Goal: Task Accomplishment & Management: Complete application form

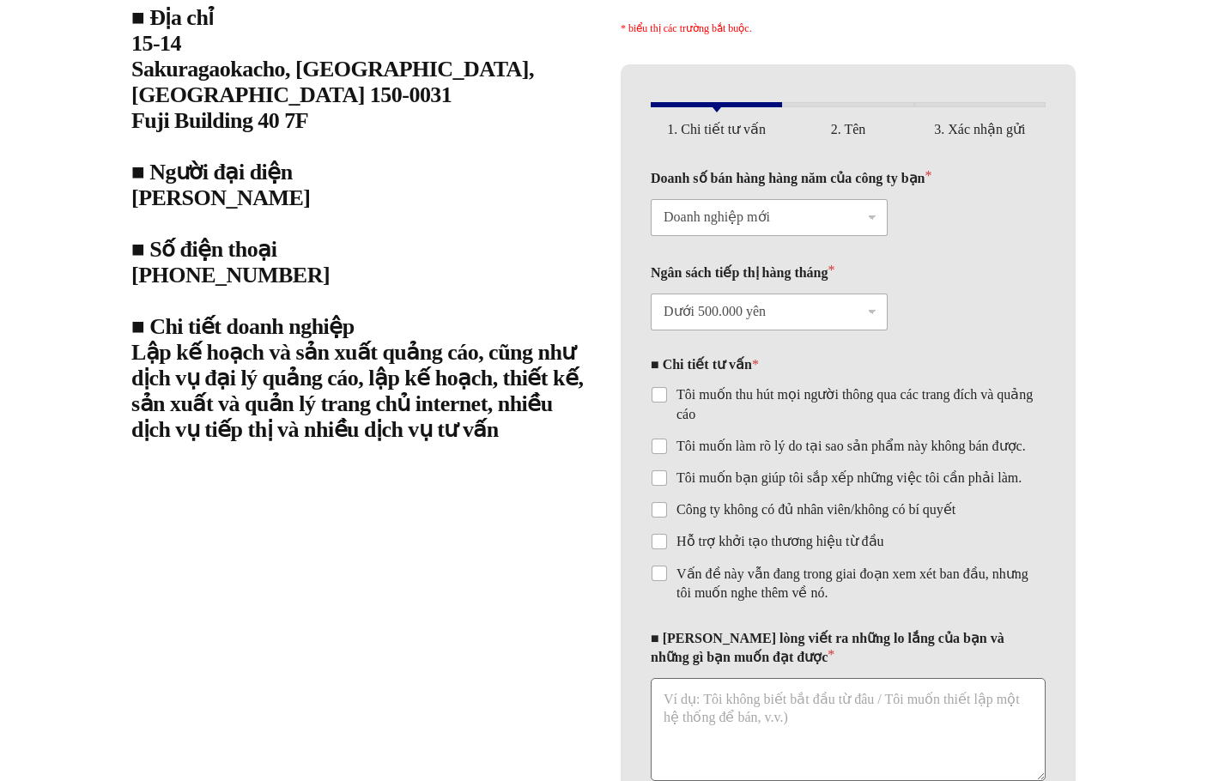
scroll to position [3511, 0]
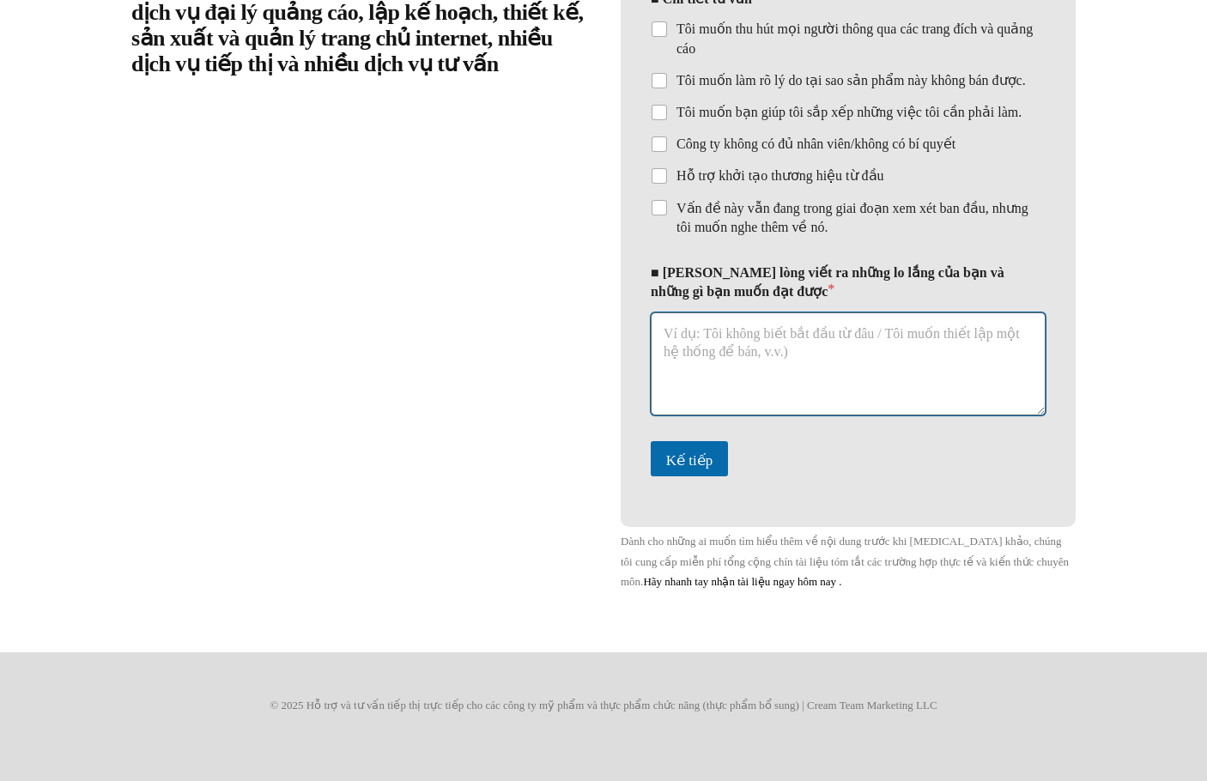
click at [817, 355] on textarea "■ [PERSON_NAME] lòng viết ra những lo lắng của bạn và những gì bạn muốn đạt đượ…" at bounding box center [848, 364] width 395 height 103
paste textarea "lorem。 ipsumdolorsitametconsec、adipisc。 elitSEDDOEIUSmodtempo。 inc、9utlaboreetd…"
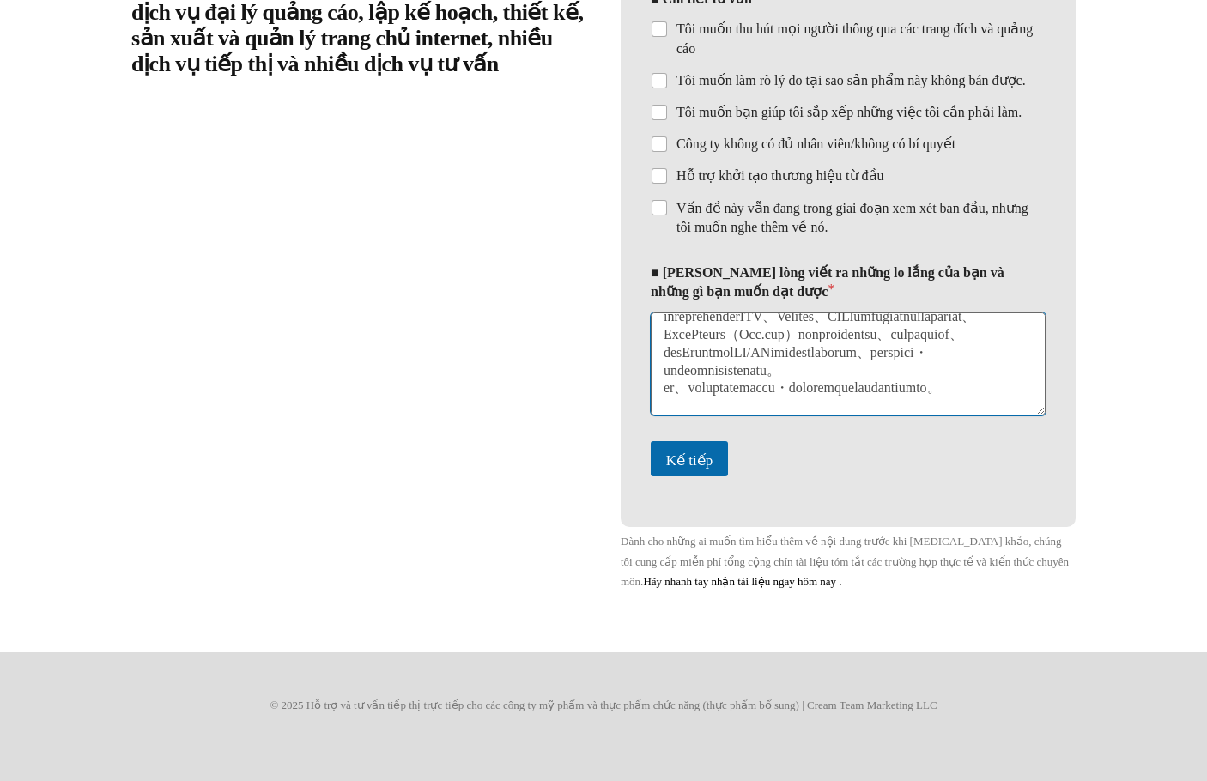
scroll to position [158, 0]
click at [765, 337] on textarea "■ [PERSON_NAME] lòng viết ra những lo lắng của bạn và những gì bạn muốn đạt đượ…" at bounding box center [848, 364] width 395 height 103
paste textarea "株式会社ストラテジーテック・コンサルティング"
type textarea "lorem。 ipsumdolorsitametconsec、adipisc。 elitSEDDOEIUSmodtempo。 inc、4utlaboreetd…"
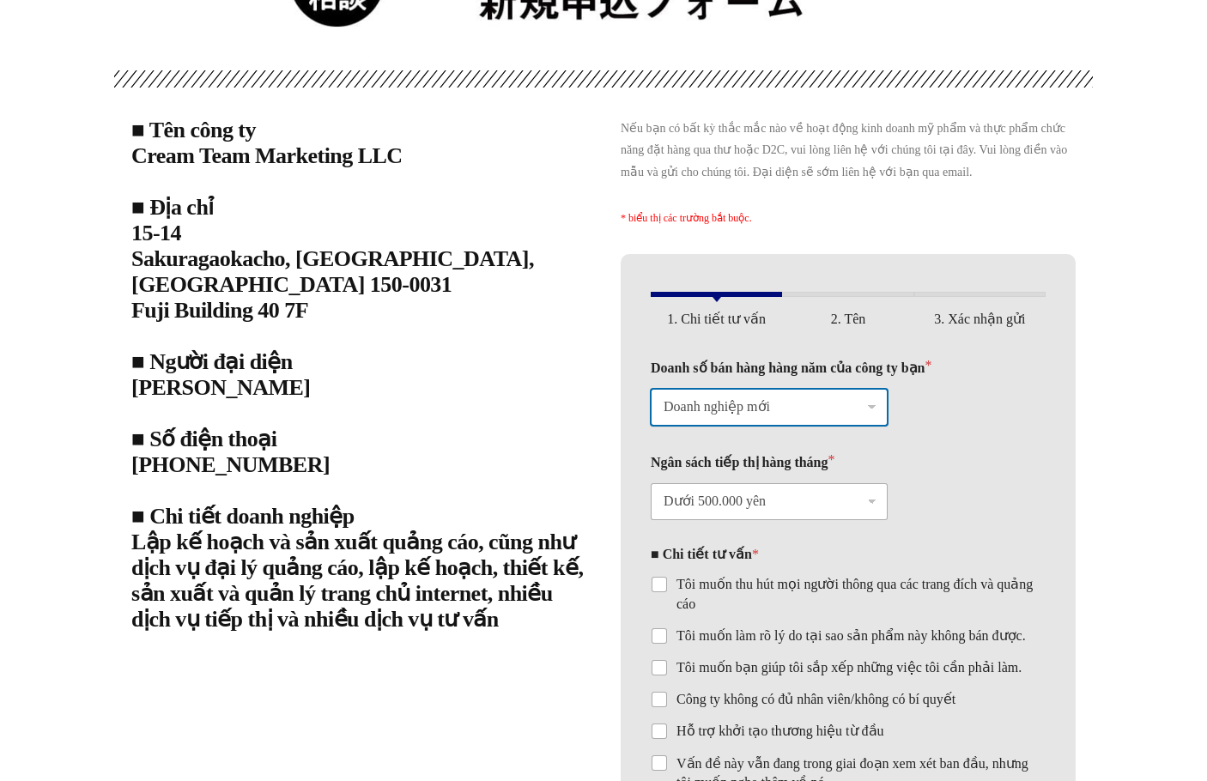
click at [805, 426] on select "Doanh nghiệp mới Lên đến 12 triệu yên (lên đến 1,2 triệu yên mỗi tháng) Lên đến…" at bounding box center [769, 407] width 237 height 37
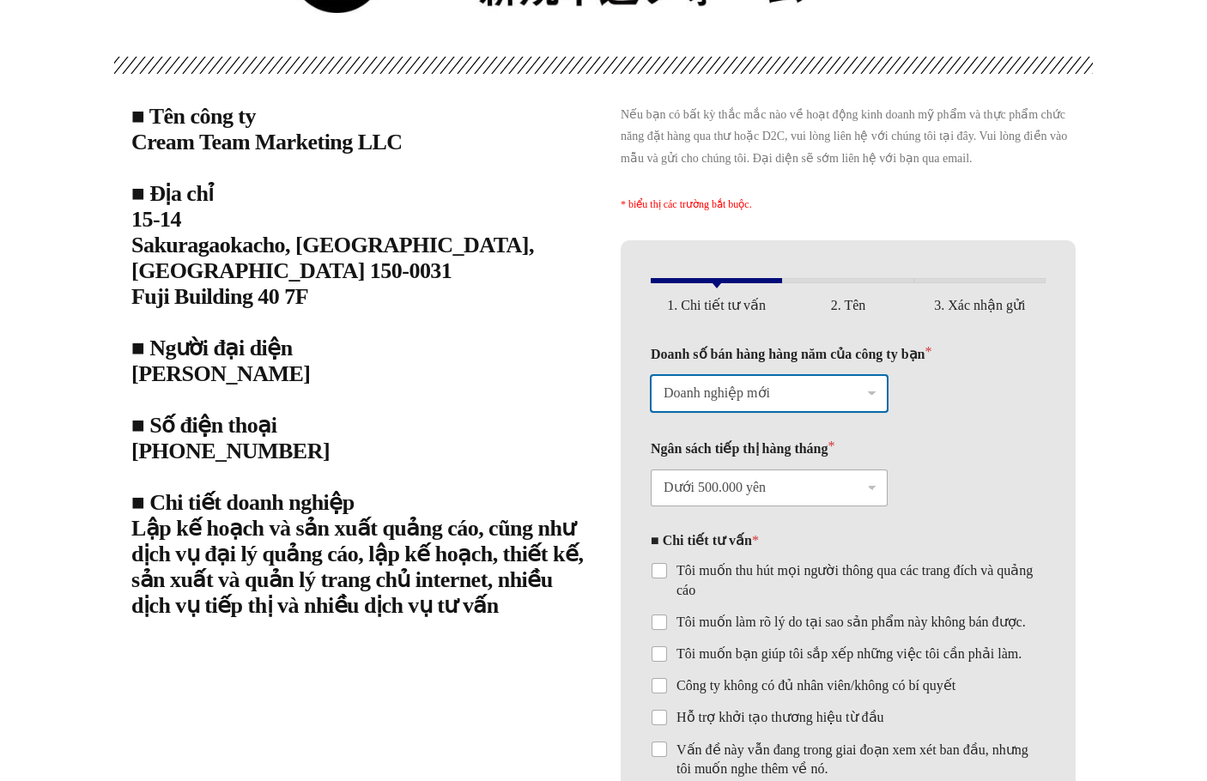
scroll to position [2924, 0]
click at [1004, 422] on div "Doanh số bán hàng hàng năm của công ty bạn * Doanh nghiệp mới Lên đến 12 triệu …" at bounding box center [848, 377] width 395 height 94
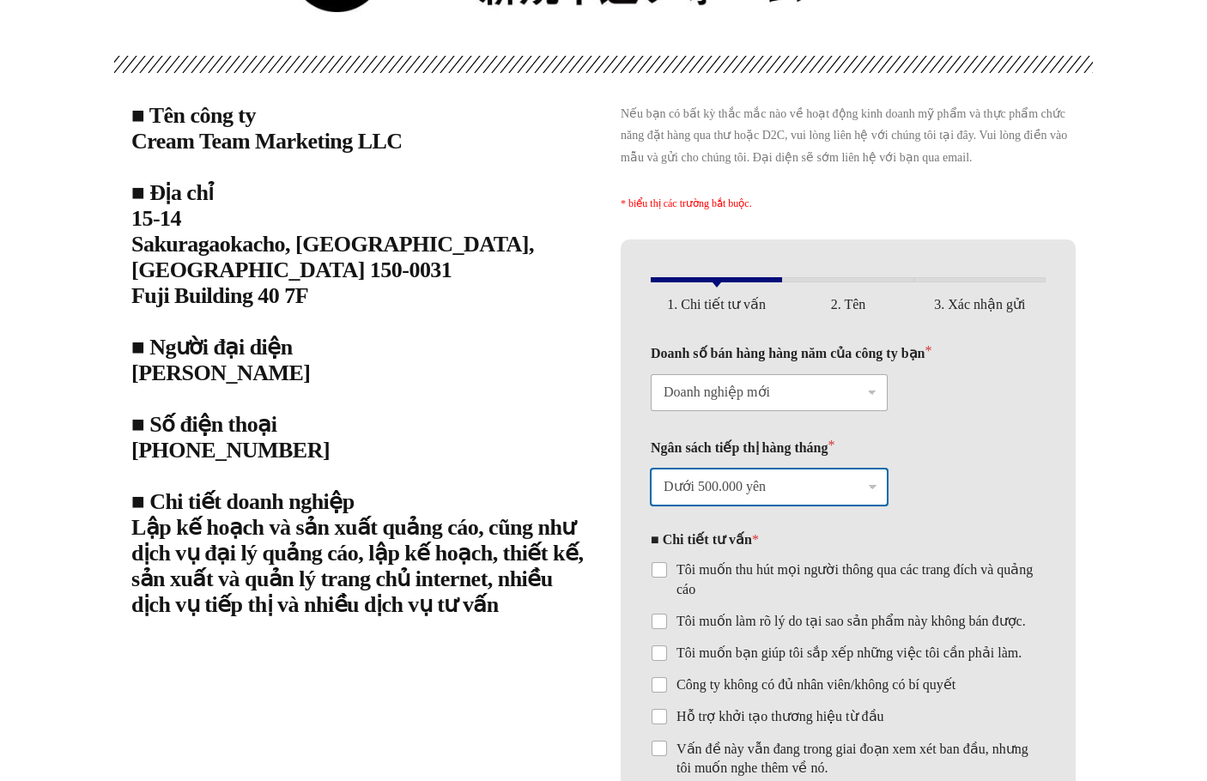
click at [793, 506] on select "Dưới 500.000 yên Từ 1 triệu đến dưới 3 triệu yên Hơn 3 triệu yên" at bounding box center [769, 487] width 237 height 37
click at [999, 462] on div "Ngân sách tiếp thị hàng tháng * Dưới 500.000 yên Từ 1 triệu đến dưới 3 triệu yê…" at bounding box center [848, 471] width 395 height 94
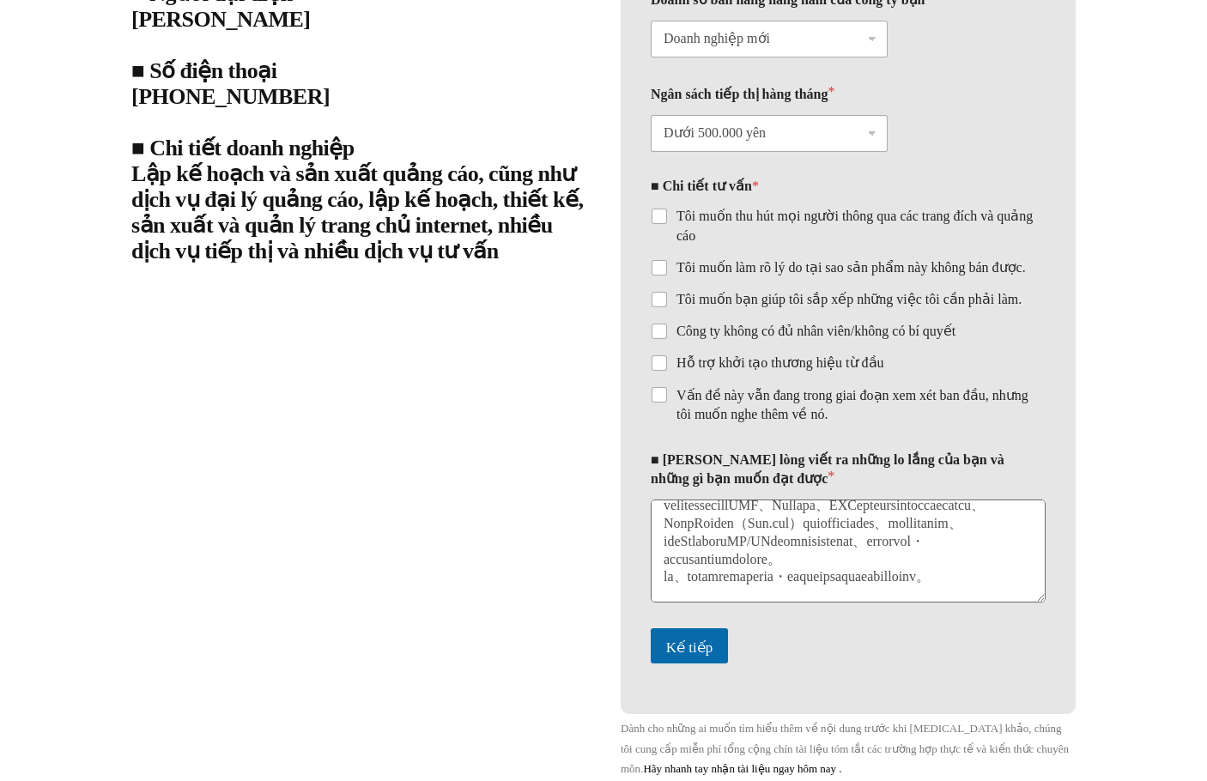
scroll to position [3279, 0]
click at [662, 222] on input "Tôi muốn thu hút mọi người thông qua các trang đích và quảng cáo" at bounding box center [660, 216] width 14 height 14
checkbox input "true"
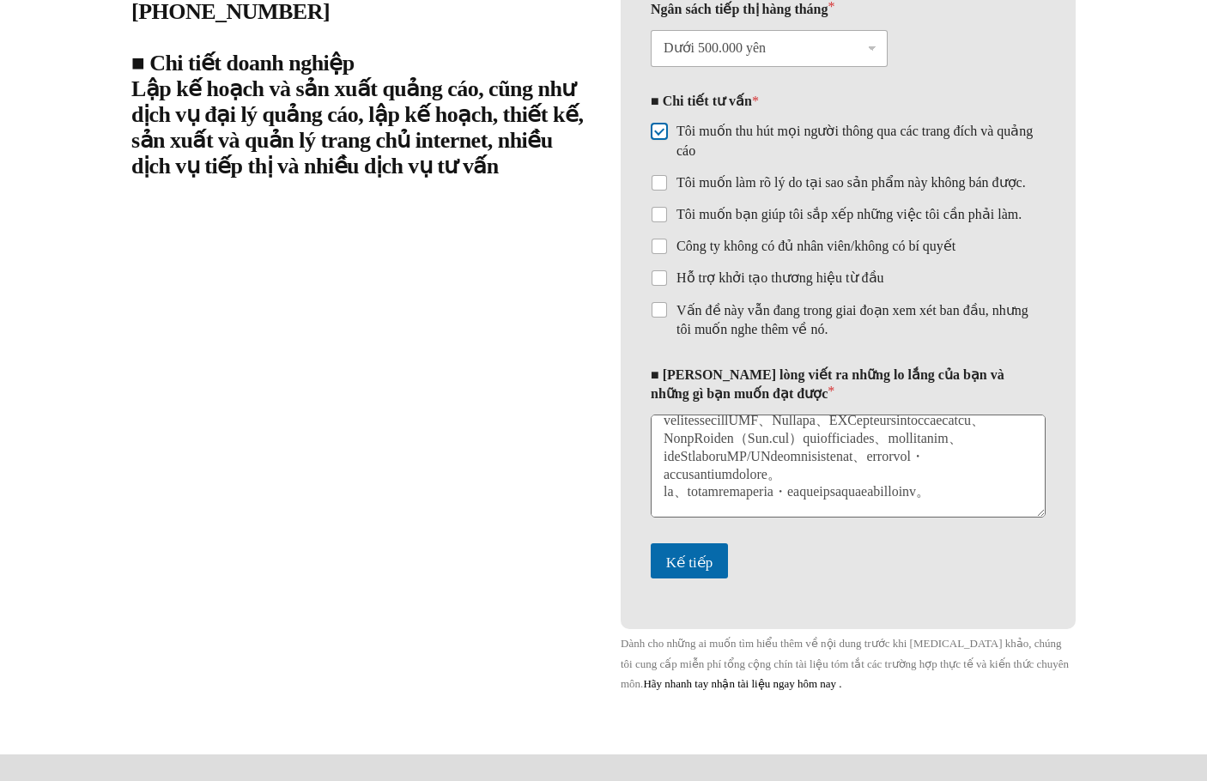
scroll to position [3365, 0]
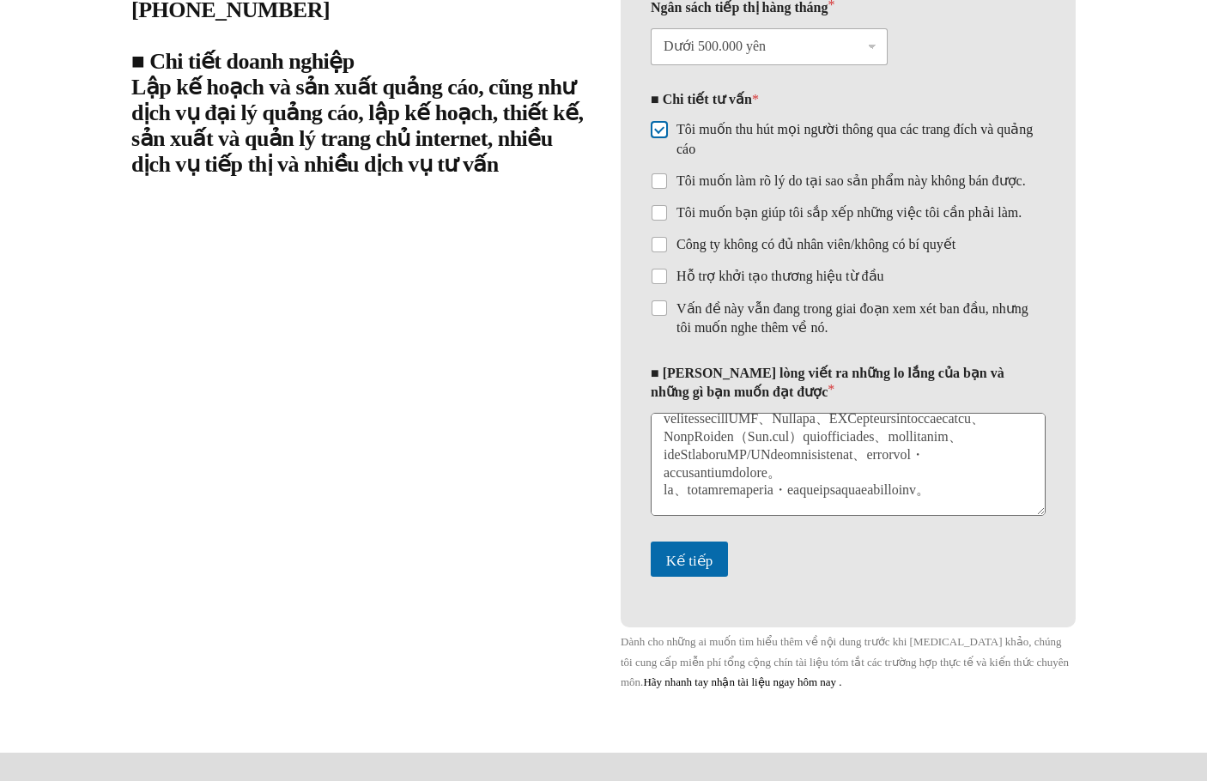
click at [663, 399] on font "■ [PERSON_NAME] lòng viết ra những lo lắng của bạn và những gì bạn muốn đạt được" at bounding box center [828, 382] width 354 height 33
click at [663, 417] on textarea "■ [PERSON_NAME] lòng viết ra những lo lắng của bạn và những gì bạn muốn đạt đượ…" at bounding box center [848, 464] width 395 height 103
click at [695, 577] on button "Kế tiếp" at bounding box center [689, 559] width 77 height 35
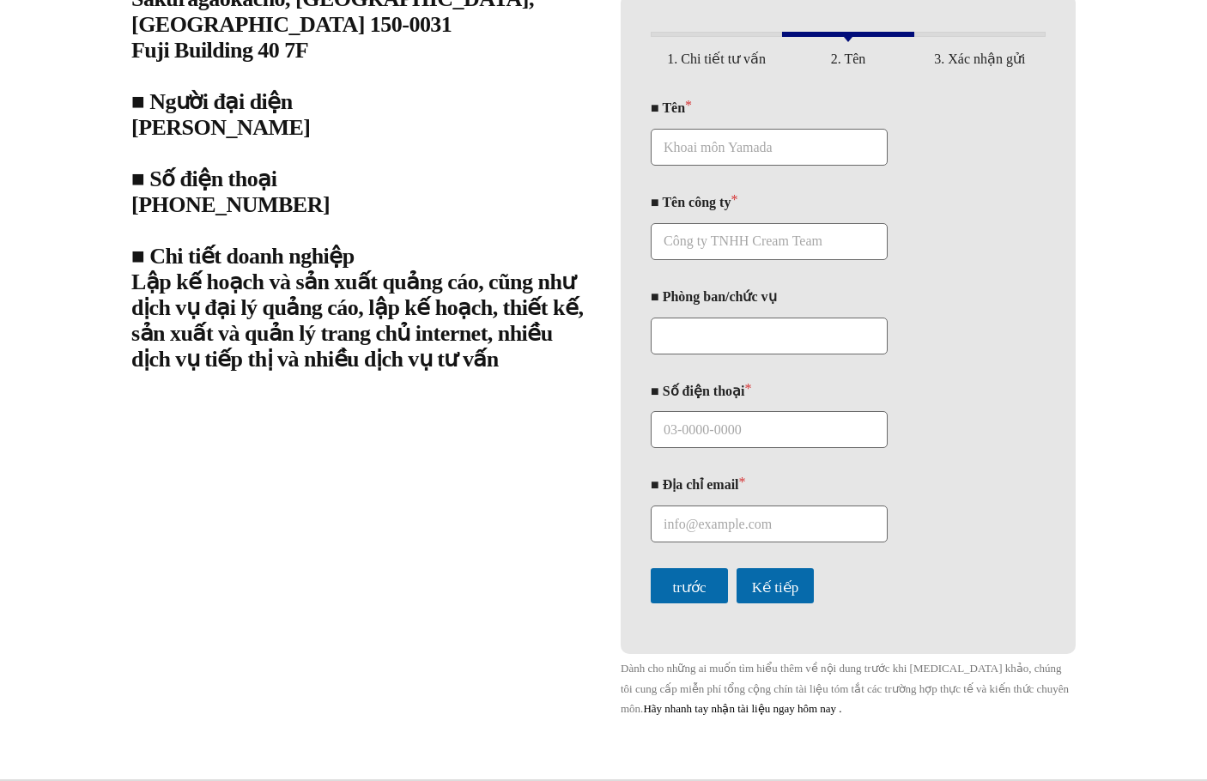
scroll to position [3163, 0]
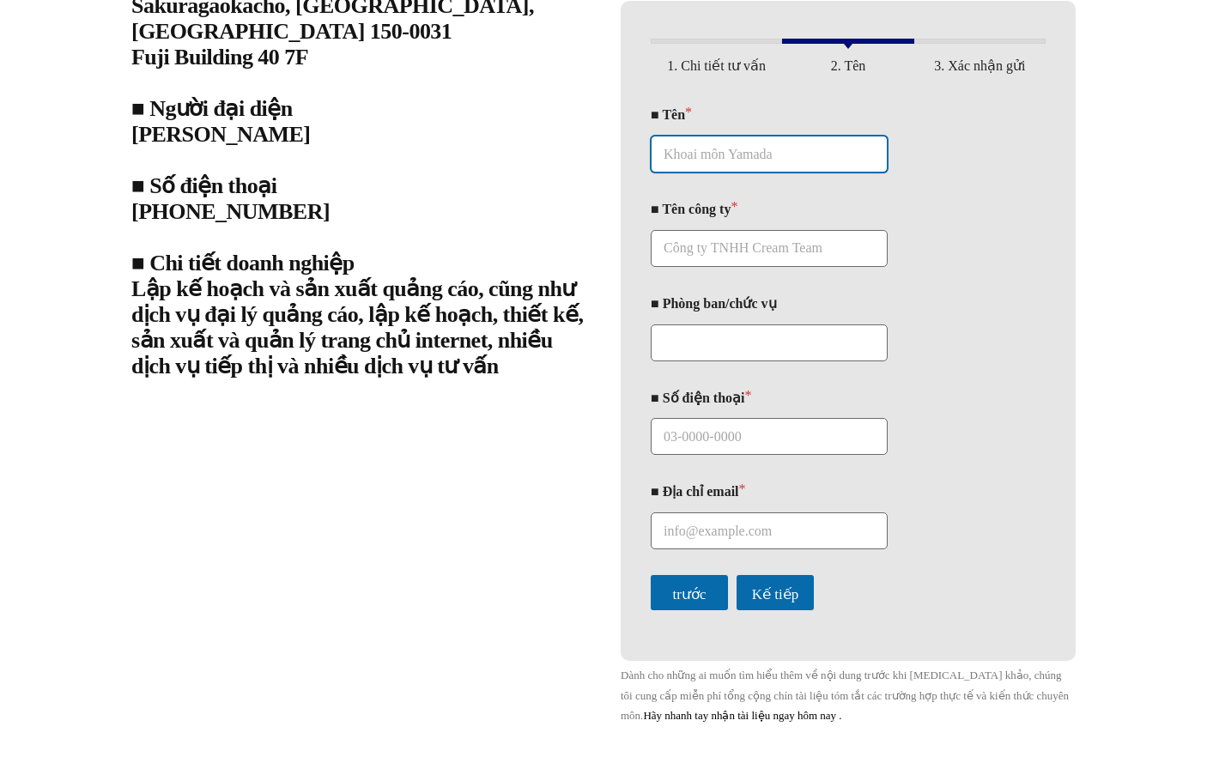
click at [756, 171] on input "■ Tên *" at bounding box center [769, 154] width 237 height 37
type input "[PERSON_NAME]"
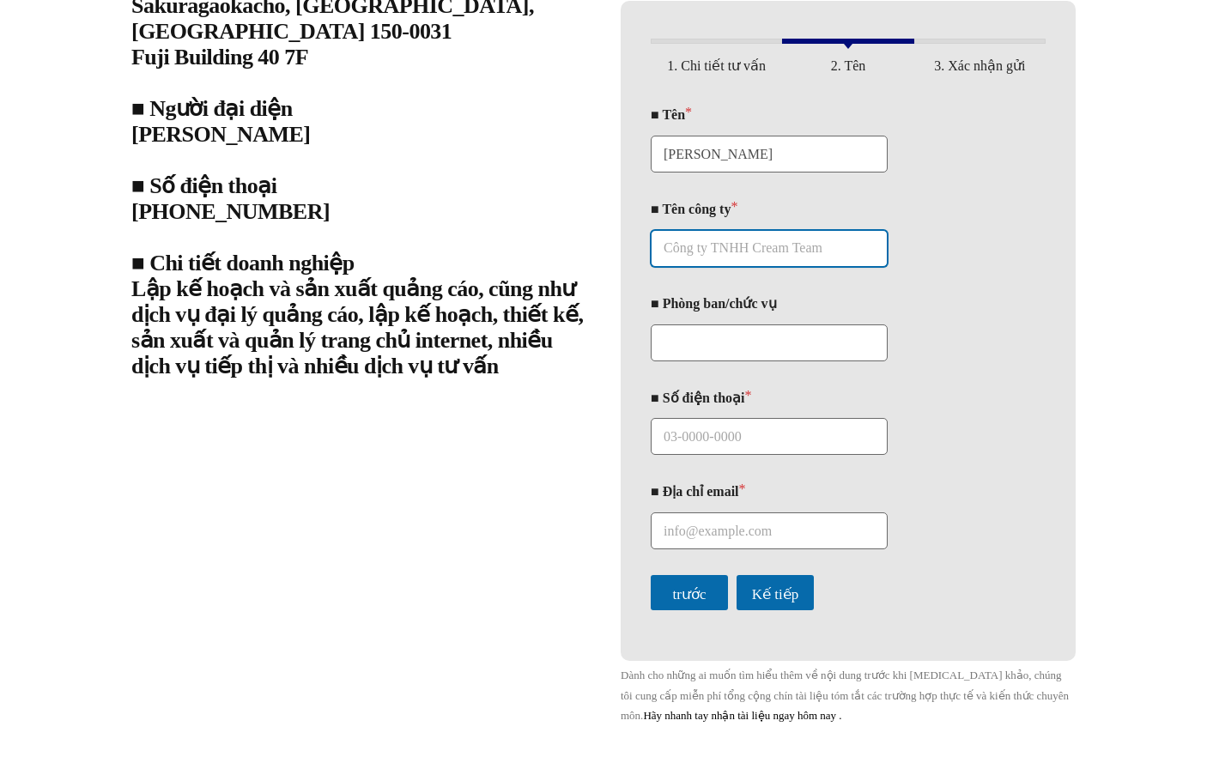
click at [763, 267] on input "■ Tên công ty *" at bounding box center [769, 248] width 237 height 37
drag, startPoint x: 771, startPoint y: 279, endPoint x: 480, endPoint y: 265, distance: 291.4
click at [480, 265] on div "■ Tên công ty Cream Team Marketing LLC ■ [STREET_ADDRESS] ■ Người đại diện Yama…" at bounding box center [603, 316] width 979 height 939
paste input "株式会社REGENESIS"
type input "株式会社REGENESIS"
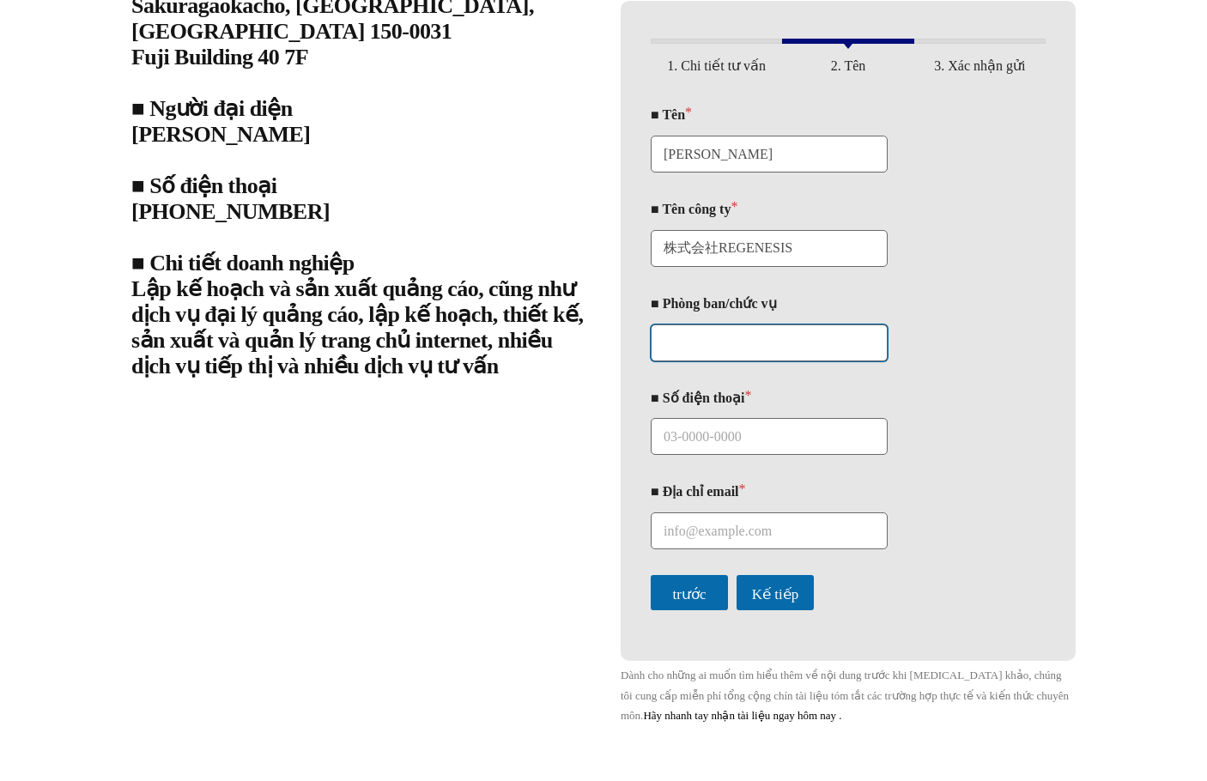
click at [703, 361] on input "■ Phòng ban/chức vụ" at bounding box center [769, 343] width 237 height 37
paste input "営業部"
type input "営業部"
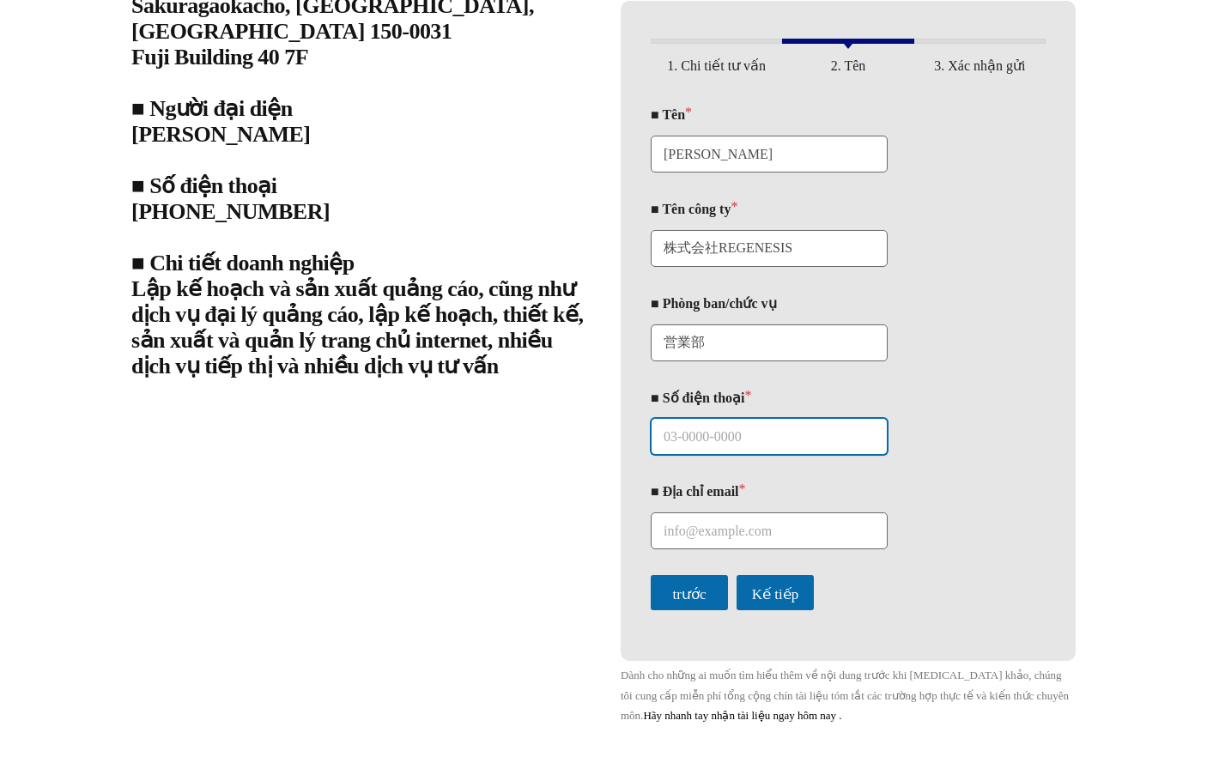
click at [720, 455] on input "■ Số điện thoại *" at bounding box center [769, 436] width 237 height 37
paste input "08045436640"
type input "08045436640"
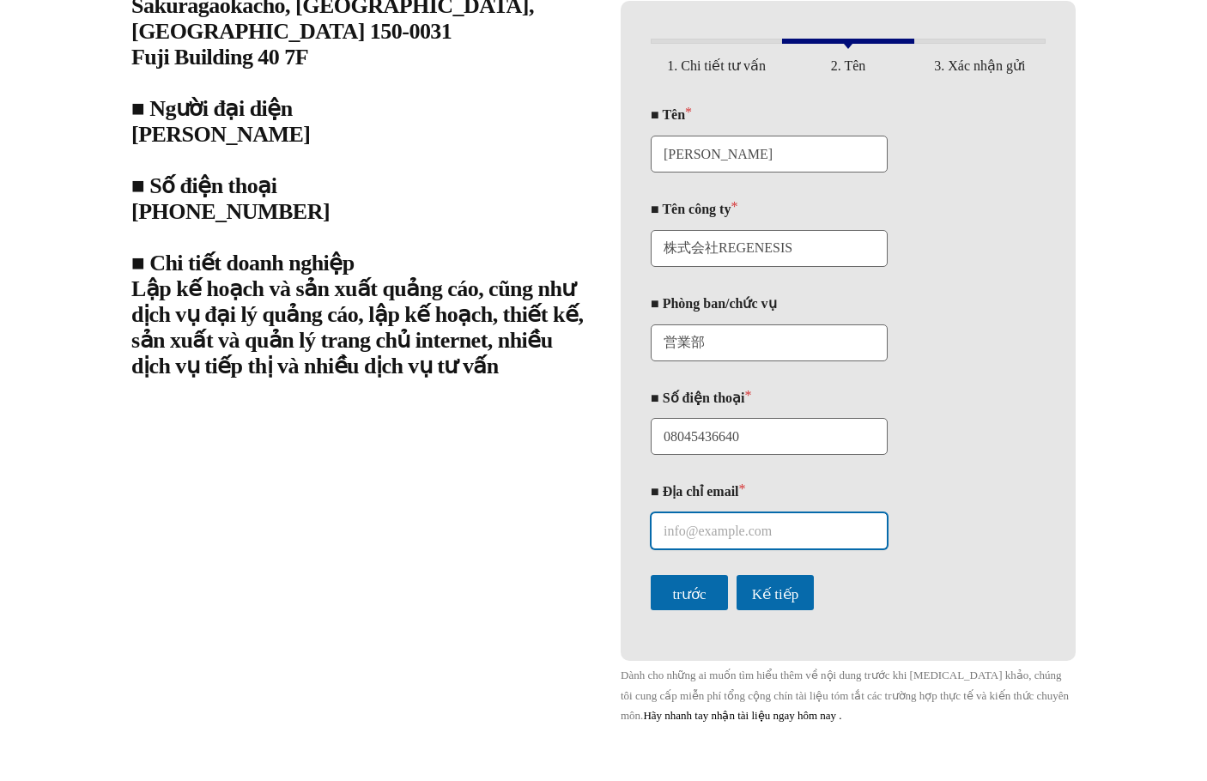
click at [732, 539] on input "■ Địa chỉ email *" at bounding box center [769, 531] width 237 height 37
paste input "[EMAIL_ADDRESS][DOMAIN_NAME]"
type input "[EMAIL_ADDRESS][DOMAIN_NAME]"
click at [727, 661] on div "Vui lòng bật JavaScript trong trình duyệt của bạn để hoàn thành biểu mẫu này. 1…" at bounding box center [848, 331] width 455 height 660
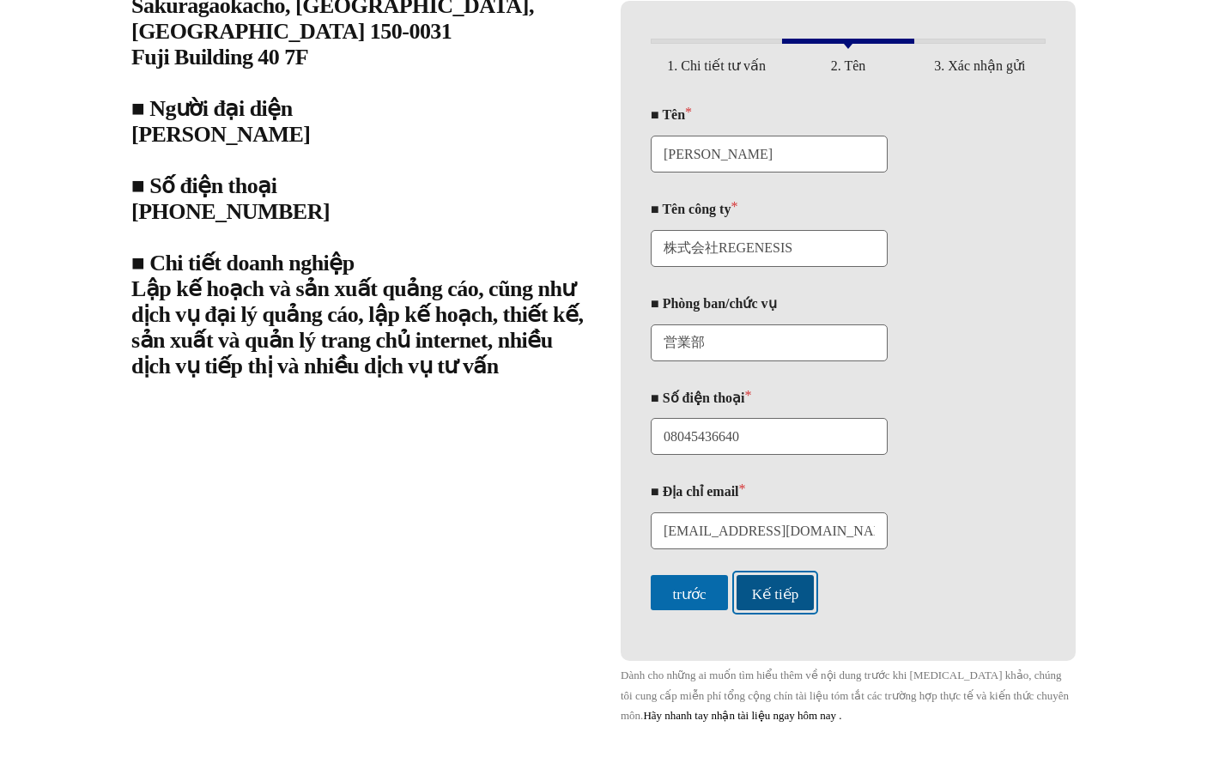
click at [790, 610] on button "Kế tiếp" at bounding box center [775, 592] width 77 height 35
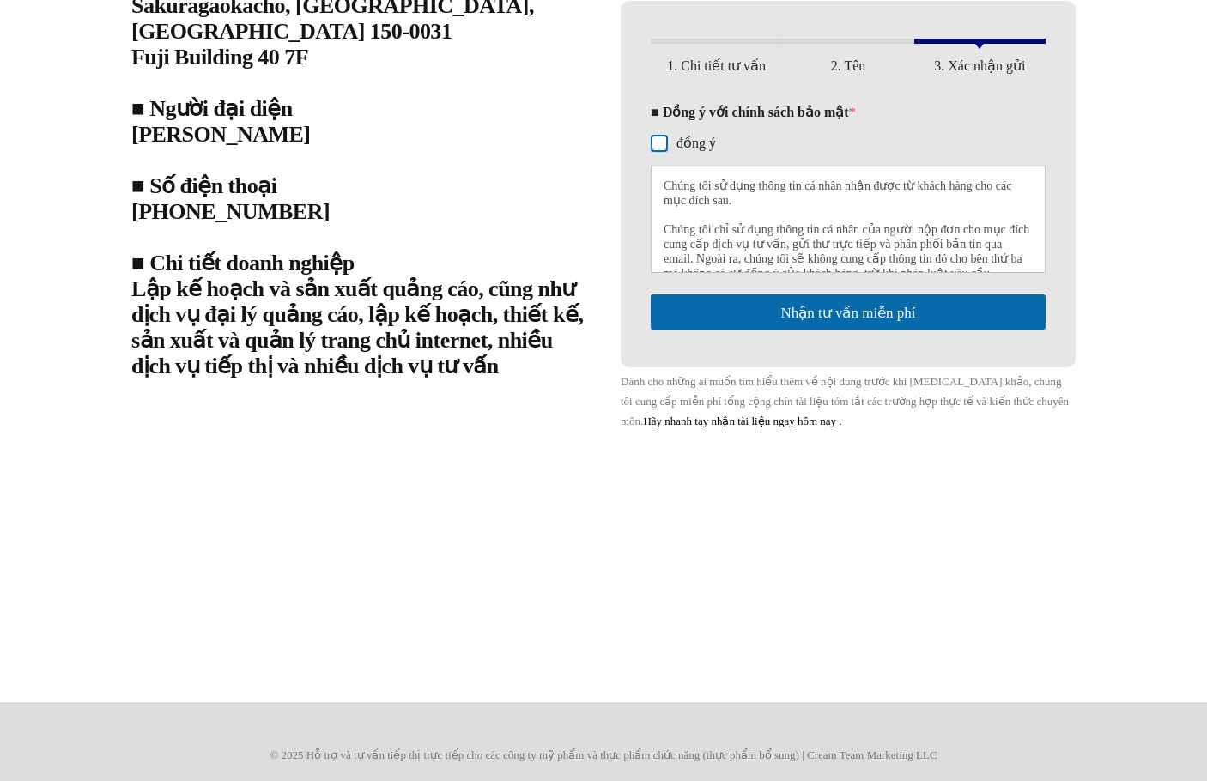
click at [658, 150] on input "đồng ý" at bounding box center [660, 144] width 14 height 14
checkbox input "true"
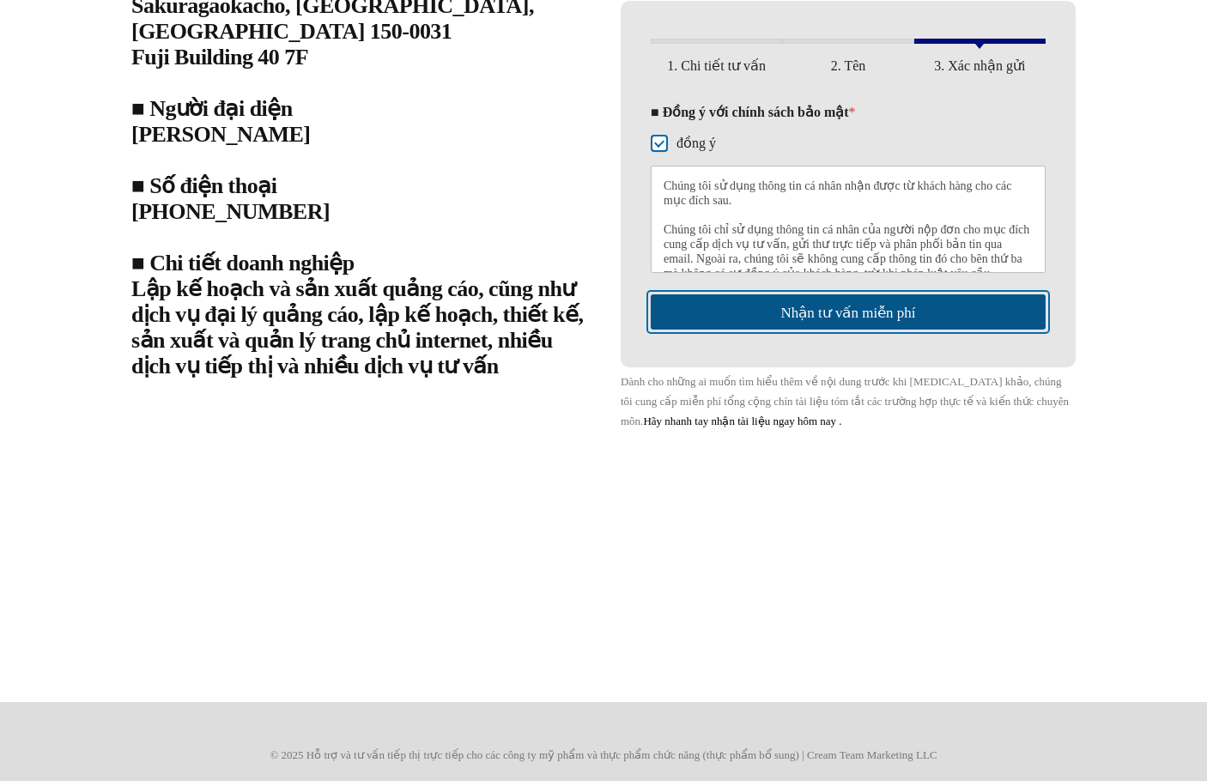
click at [860, 330] on button "Nhận tư vấn miễn phí" at bounding box center [848, 312] width 395 height 35
